Goal: Find specific page/section: Find specific page/section

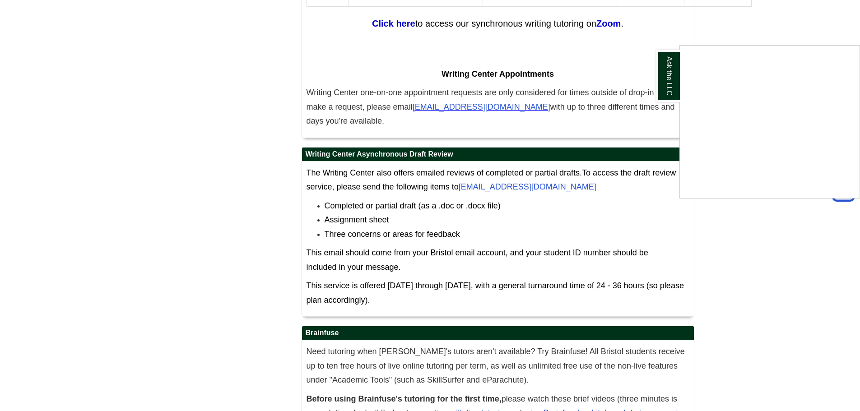
scroll to position [5262, 0]
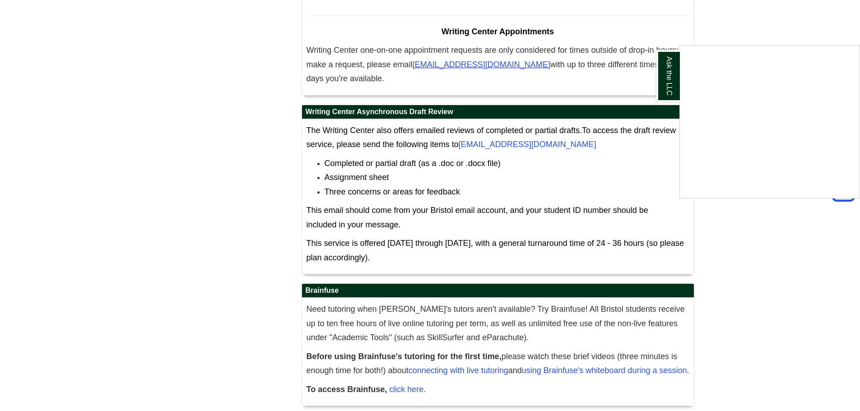
click at [481, 345] on div "Ask the LLC" at bounding box center [430, 205] width 860 height 411
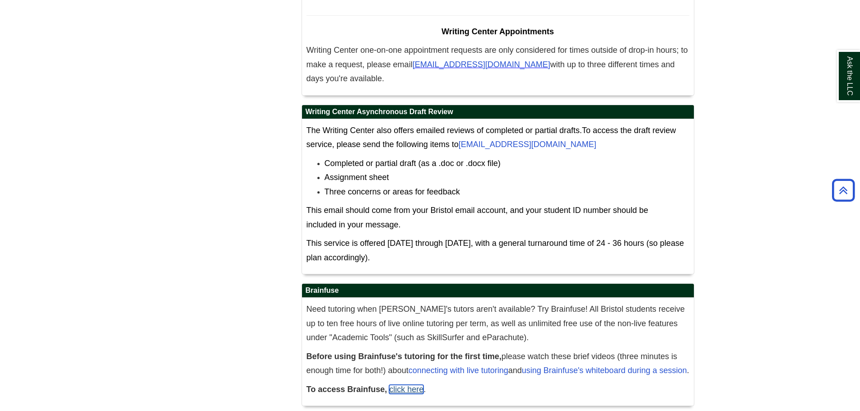
click at [413, 385] on link "click here" at bounding box center [406, 389] width 34 height 9
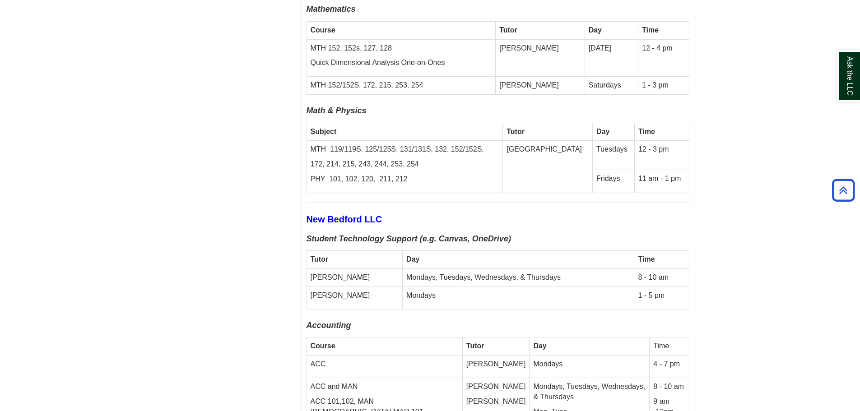
scroll to position [2916, 0]
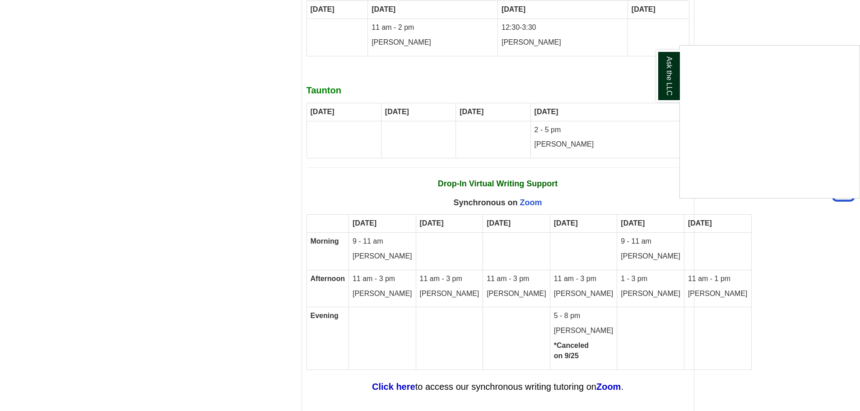
scroll to position [4855, 0]
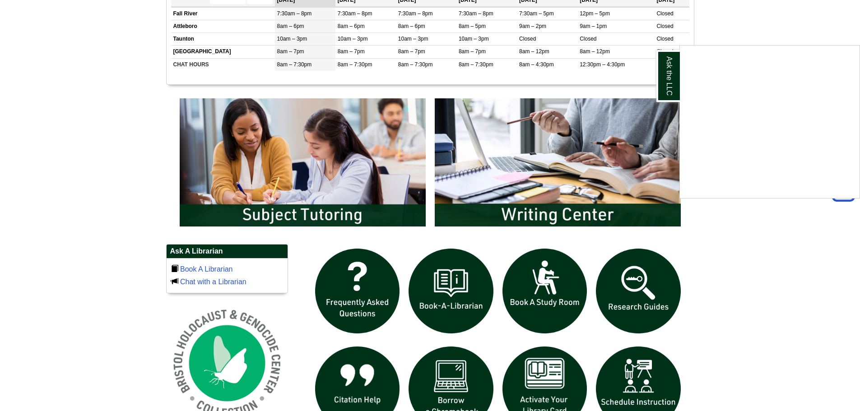
scroll to position [451, 0]
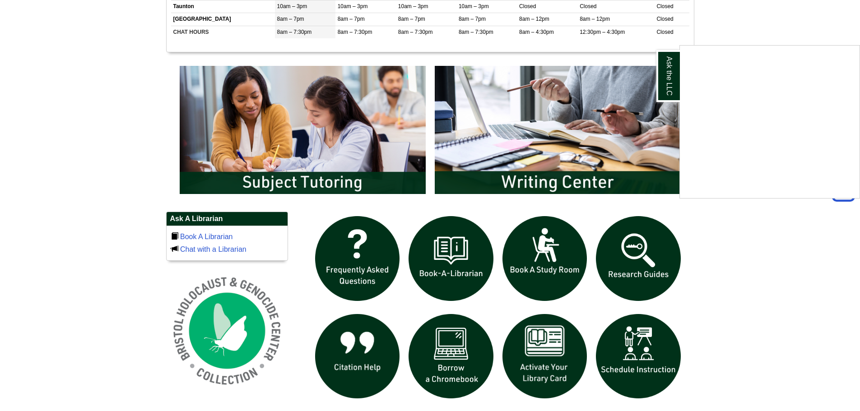
click at [333, 185] on div "Ask the LLC" at bounding box center [430, 205] width 860 height 411
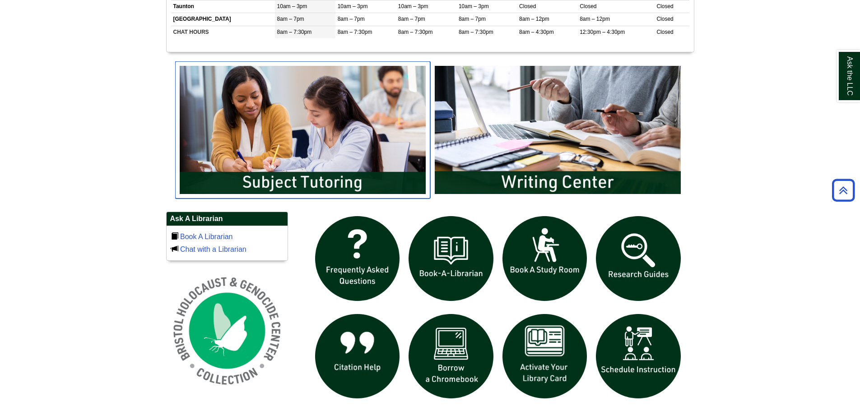
click at [316, 186] on img "slideshow" at bounding box center [302, 129] width 255 height 137
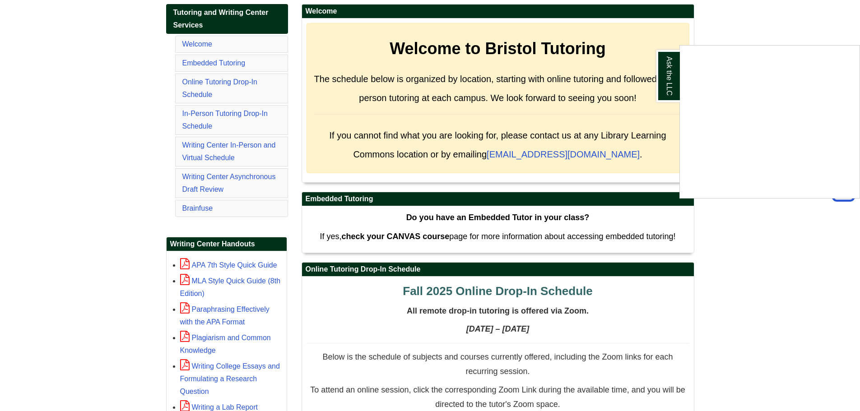
scroll to position [45, 0]
